Goal: Information Seeking & Learning: Learn about a topic

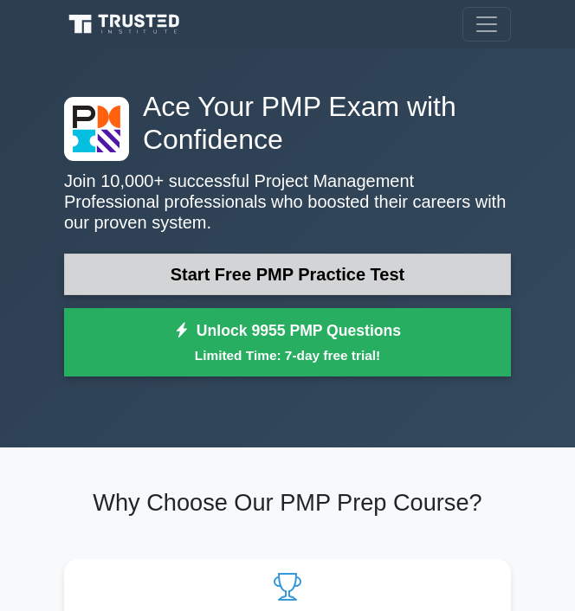
click at [254, 275] on link "Start Free PMP Practice Test" at bounding box center [287, 275] width 446 height 42
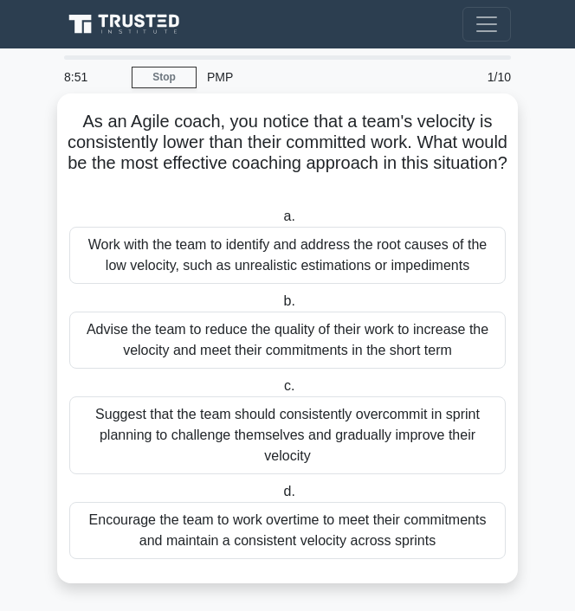
click at [292, 440] on div "Suggest that the team should consistently overcommit in sprint planning to chal…" at bounding box center [287, 435] width 436 height 78
click at [280, 392] on input "c. Suggest that the team should consistently overcommit in sprint planning to c…" at bounding box center [280, 386] width 0 height 11
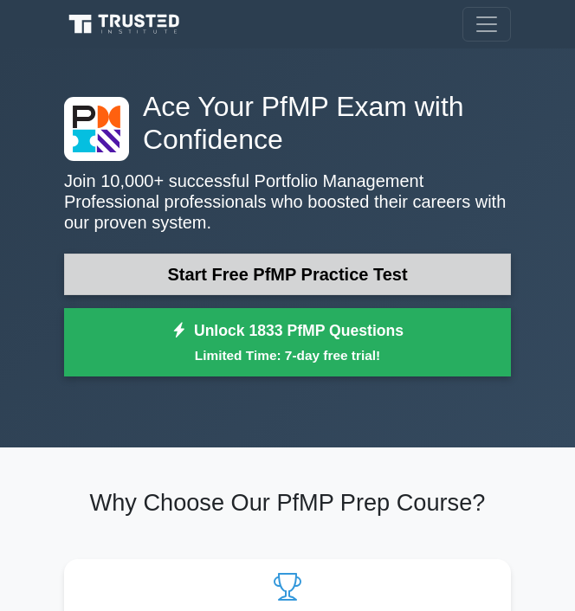
click at [181, 282] on link "Start Free PfMP Practice Test" at bounding box center [287, 275] width 446 height 42
